Goal: Transaction & Acquisition: Subscribe to service/newsletter

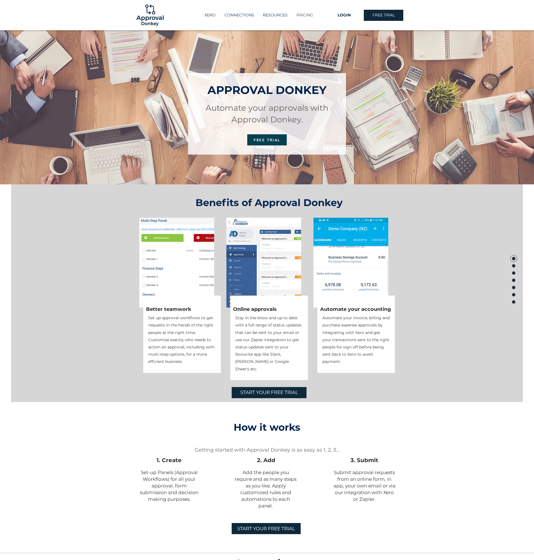
click at [306, 11] on p "PRICING" at bounding box center [305, 15] width 22 height 9
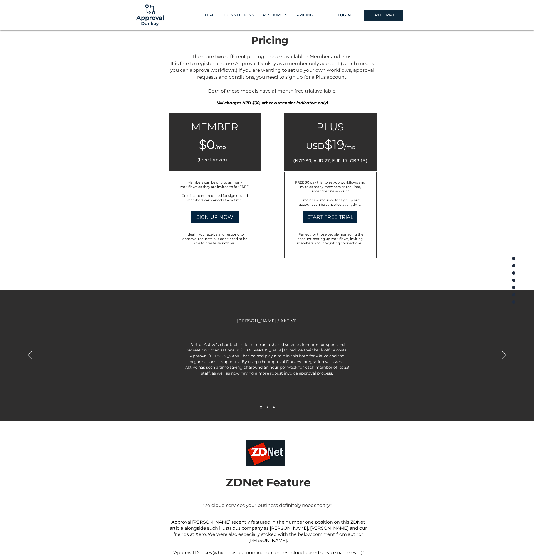
click at [343, 148] on span "$19" at bounding box center [335, 144] width 20 height 15
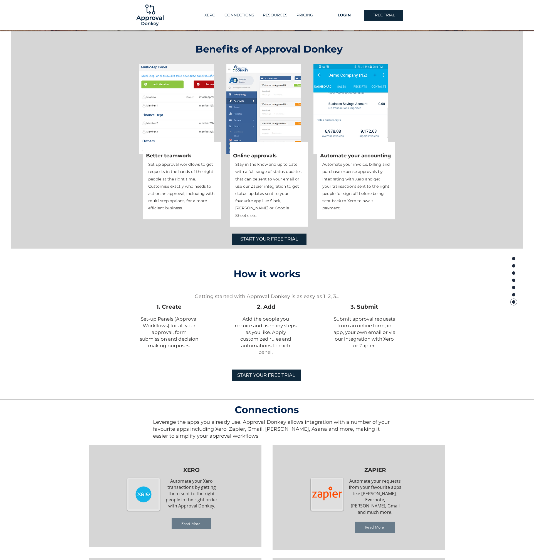
scroll to position [0, 0]
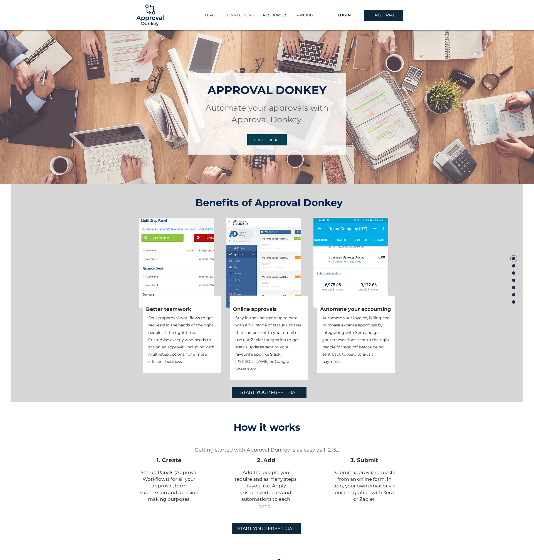
click at [236, 17] on p "CONNECTIONS" at bounding box center [239, 15] width 35 height 9
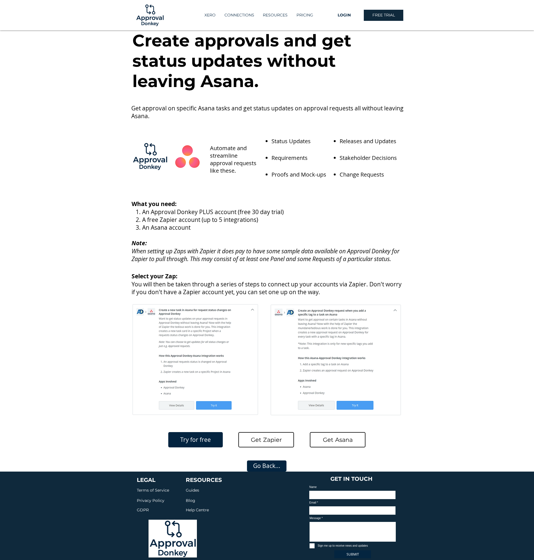
click at [346, 211] on h6 "An Approval Donkey PLUS account (free 30 day trial)" at bounding box center [273, 212] width 262 height 8
click at [370, 237] on h6 "​" at bounding box center [268, 235] width 273 height 8
click at [337, 228] on h6 "An Asana account" at bounding box center [273, 228] width 262 height 8
